Goal: Task Accomplishment & Management: Manage account settings

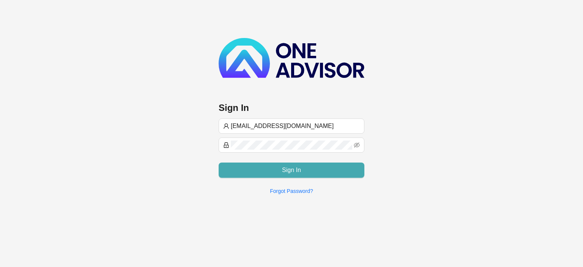
type input "[EMAIL_ADDRESS][DOMAIN_NAME]"
click at [272, 174] on button "Sign In" at bounding box center [292, 169] width 146 height 15
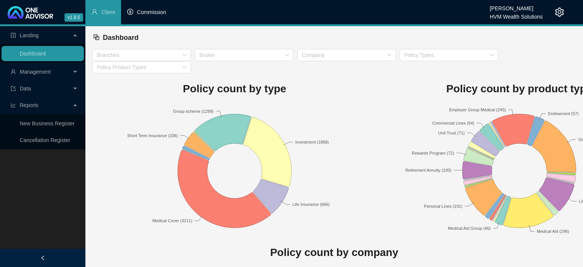
click at [155, 16] on li "Commission" at bounding box center [146, 12] width 51 height 24
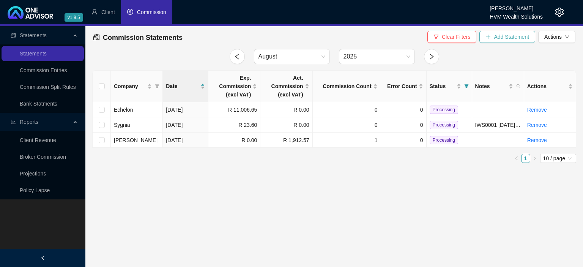
click at [492, 37] on button "Add Statement" at bounding box center [507, 37] width 56 height 12
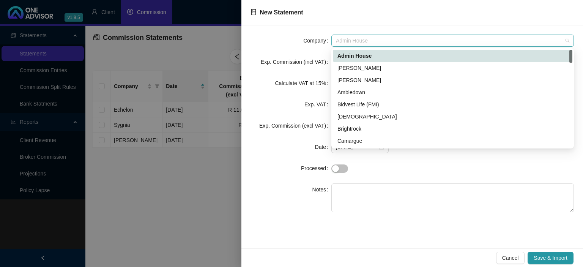
click at [342, 37] on span "Admin House" at bounding box center [452, 40] width 233 height 11
type input "ec"
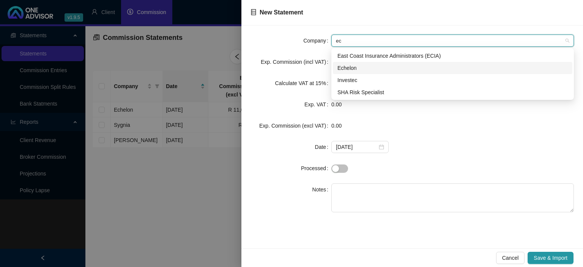
click at [352, 67] on div "Echelon" at bounding box center [452, 68] width 230 height 8
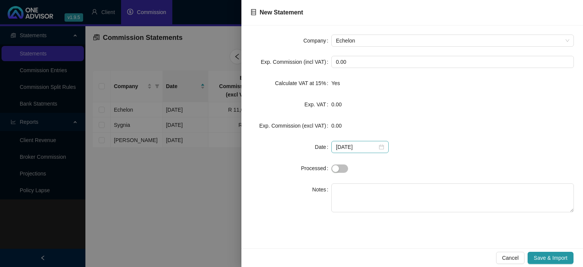
click at [374, 148] on div "[DATE]" at bounding box center [360, 147] width 48 height 8
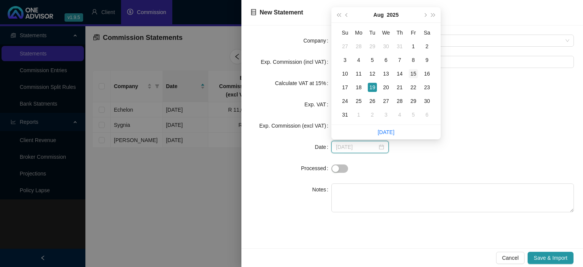
type input "[DATE]"
click at [412, 72] on div "15" at bounding box center [413, 73] width 9 height 9
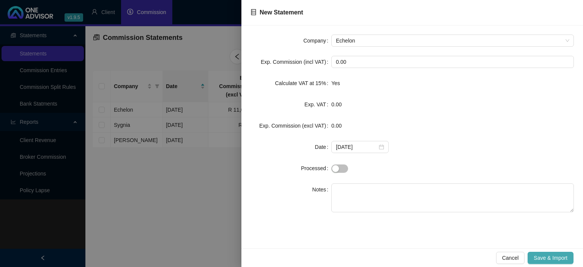
click at [537, 258] on span "Save & Import" at bounding box center [550, 257] width 34 height 8
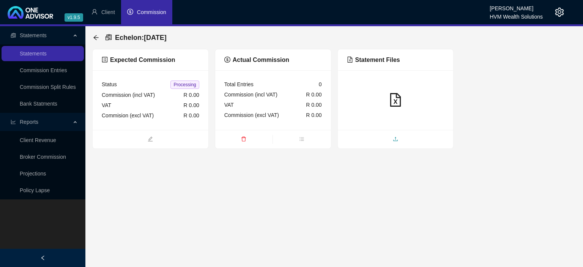
click at [393, 137] on icon "upload" at bounding box center [395, 138] width 5 height 5
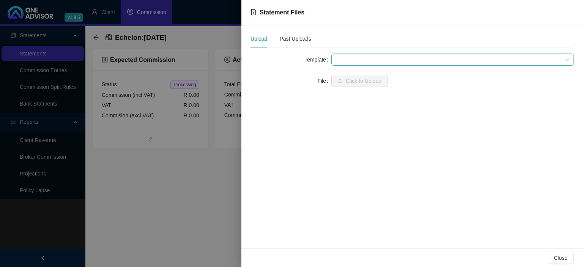
click at [357, 57] on span at bounding box center [452, 59] width 233 height 11
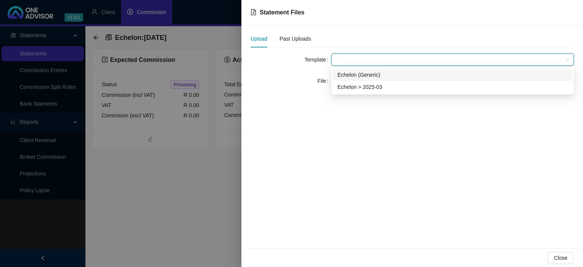
click at [351, 74] on div "Echelon (Generic)" at bounding box center [452, 75] width 230 height 8
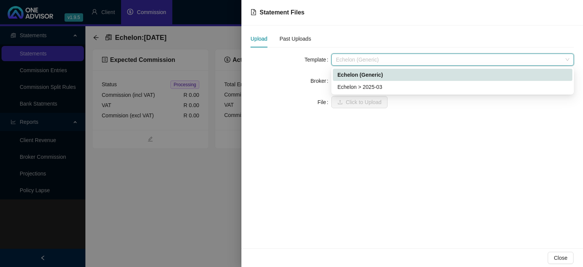
click at [347, 61] on span "Echelon (Generic)" at bounding box center [452, 59] width 233 height 11
click at [349, 84] on div "Echelon > 2025-03" at bounding box center [452, 87] width 230 height 8
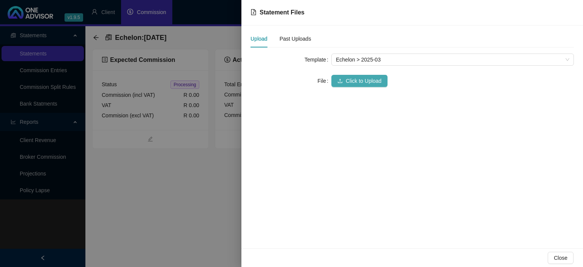
click at [346, 81] on span "Click to Upload" at bounding box center [364, 81] width 36 height 8
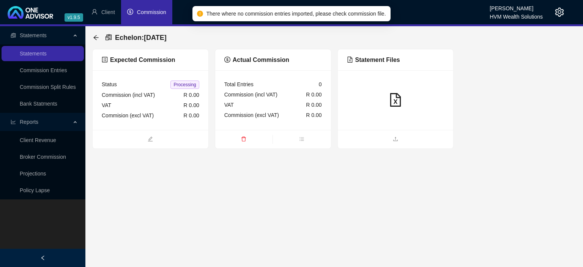
click at [242, 138] on icon "delete" at bounding box center [243, 139] width 5 height 5
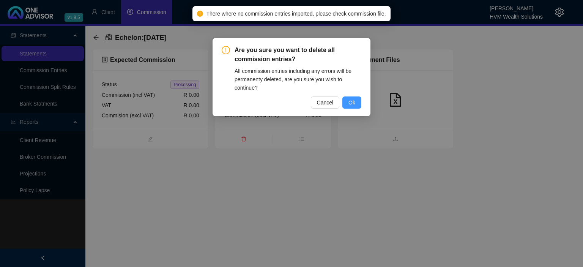
click at [357, 102] on button "Ok" at bounding box center [351, 102] width 19 height 12
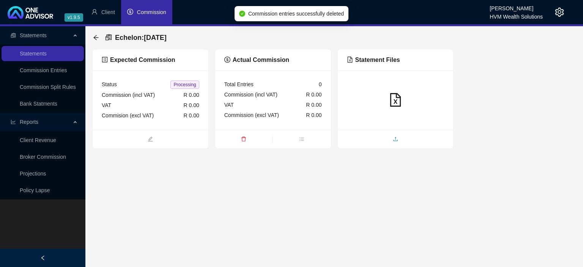
click at [395, 140] on icon "upload" at bounding box center [395, 138] width 5 height 5
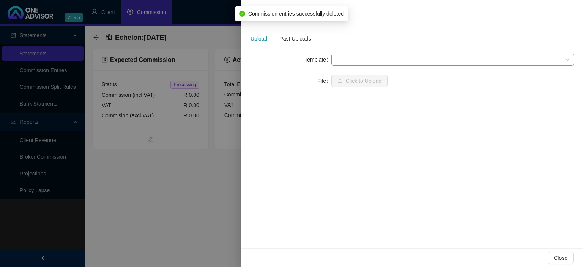
click at [349, 61] on span at bounding box center [452, 59] width 233 height 11
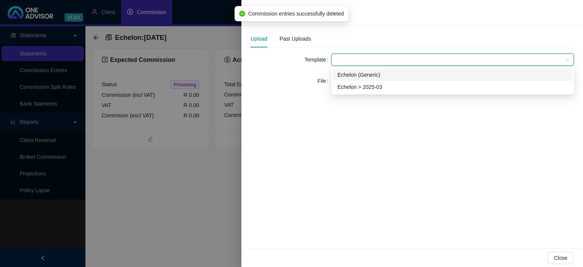
click at [347, 76] on div "Echelon (Generic)" at bounding box center [452, 75] width 230 height 8
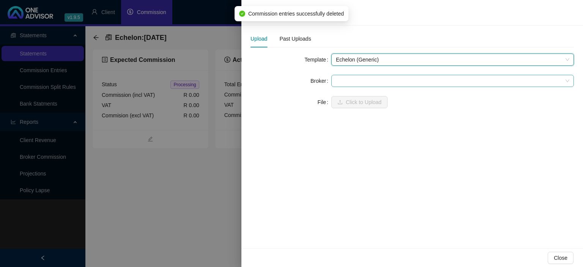
click at [346, 81] on span at bounding box center [452, 80] width 233 height 11
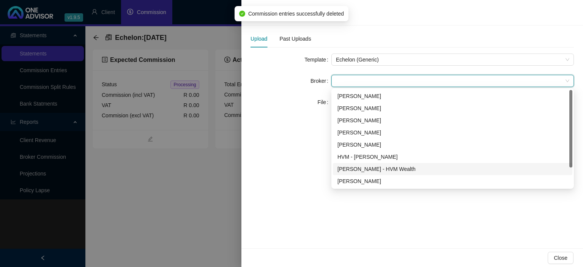
scroll to position [24, 0]
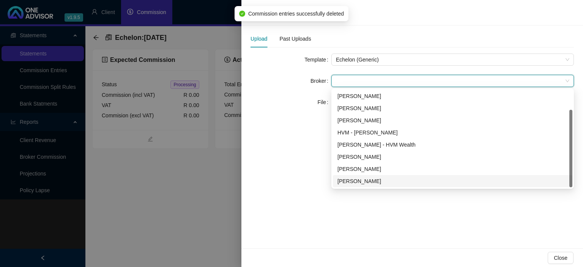
click at [351, 180] on div "[PERSON_NAME]" at bounding box center [452, 181] width 230 height 8
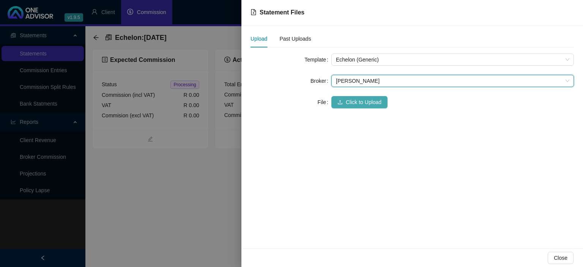
click at [352, 102] on span "Click to Upload" at bounding box center [364, 102] width 36 height 8
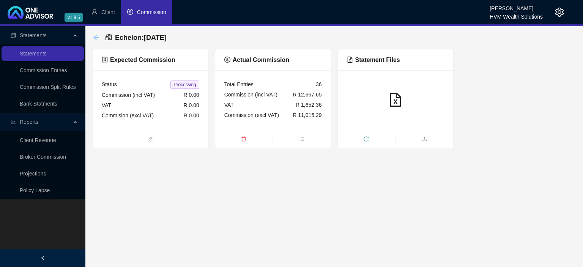
click at [95, 38] on icon "arrow-left" at bounding box center [95, 37] width 5 height 5
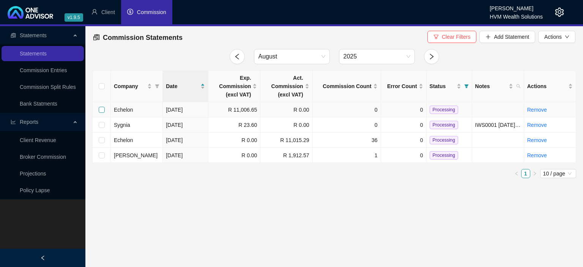
click at [101, 110] on input "checkbox" at bounding box center [102, 110] width 6 height 6
checkbox input "true"
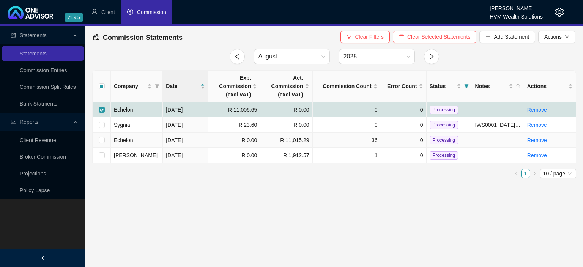
click at [105, 140] on td at bounding box center [102, 139] width 18 height 15
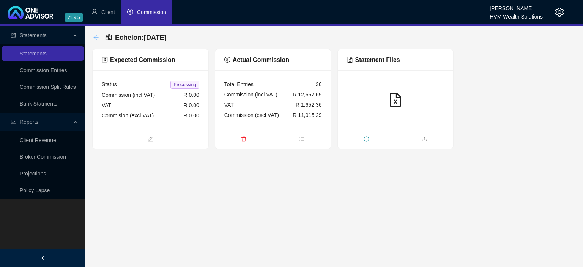
click at [97, 40] on icon "arrow-left" at bounding box center [96, 38] width 6 height 6
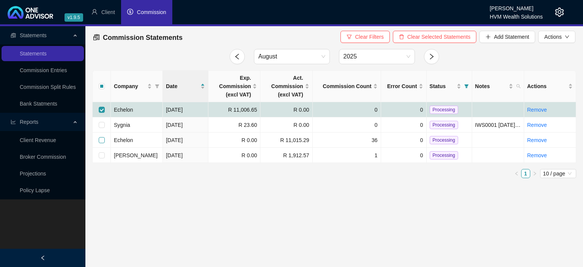
click at [101, 141] on input "checkbox" at bounding box center [102, 140] width 6 height 6
checkbox input "true"
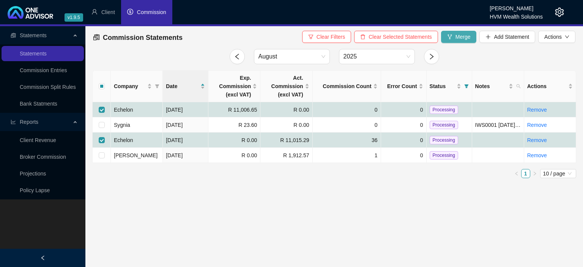
click at [450, 40] on button "Merge" at bounding box center [459, 37] width 36 height 12
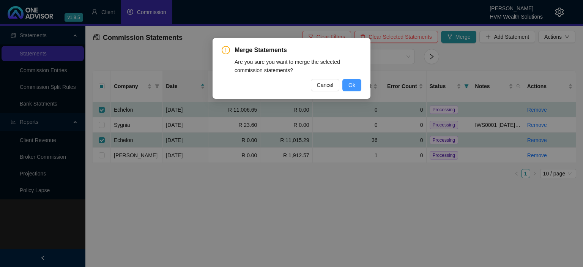
click at [346, 87] on button "Ok" at bounding box center [351, 85] width 19 height 12
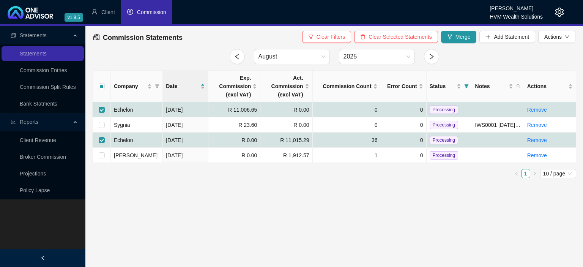
checkbox input "false"
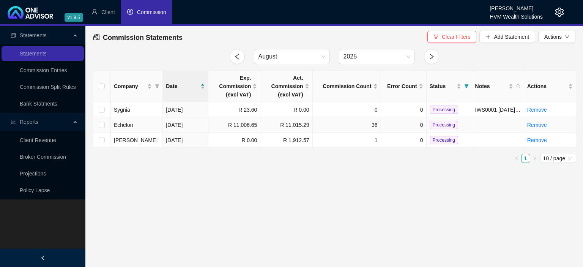
click at [438, 127] on span "Processing" at bounding box center [444, 125] width 28 height 8
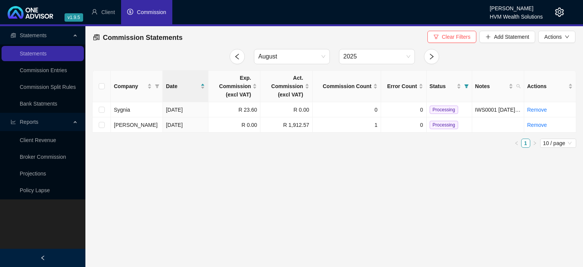
click at [559, 9] on icon "setting" at bounding box center [559, 12] width 9 height 9
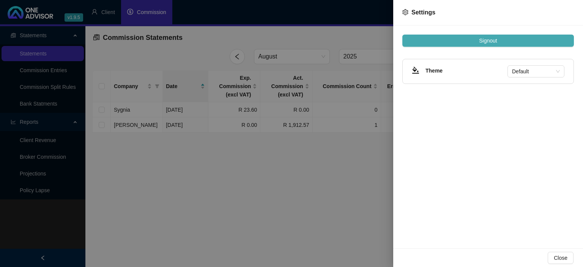
click at [467, 36] on button "Signout" at bounding box center [487, 41] width 171 height 12
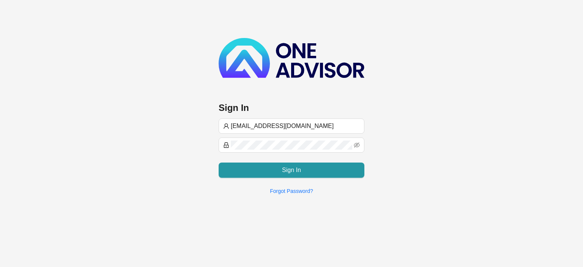
type input "[EMAIL_ADDRESS][DOMAIN_NAME]"
